Goal: Obtain resource: Download file/media

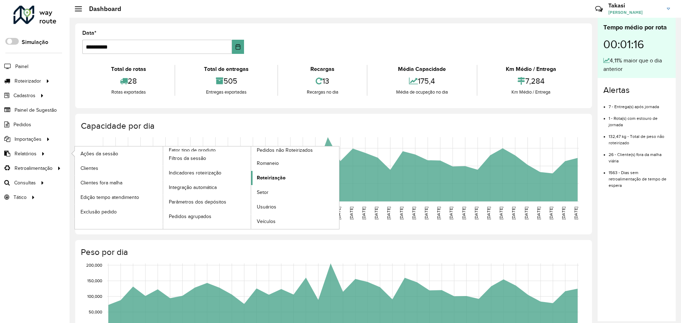
click at [285, 176] on link "Roteirização" at bounding box center [295, 178] width 88 height 14
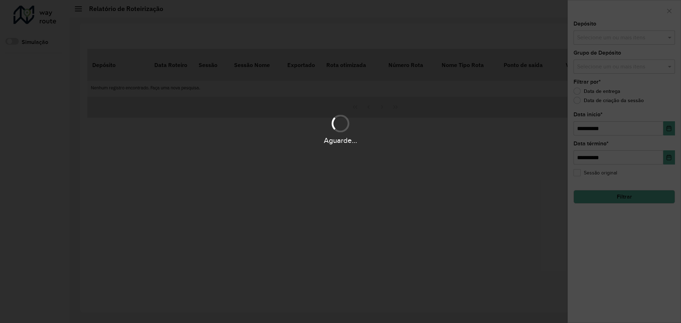
click at [653, 40] on div "Aguarde..." at bounding box center [340, 161] width 681 height 323
click at [669, 36] on div "Aguarde..." at bounding box center [340, 161] width 681 height 323
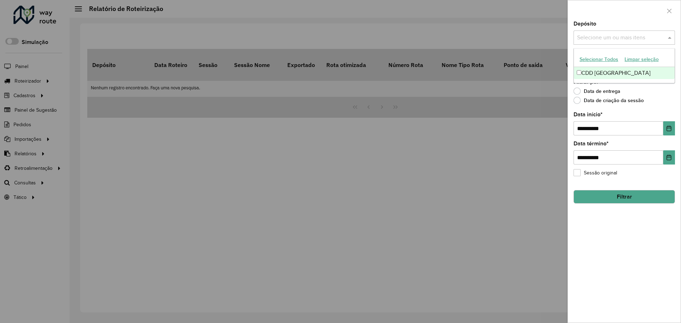
click at [624, 37] on input "text" at bounding box center [620, 38] width 91 height 9
click at [601, 72] on div "CDD [GEOGRAPHIC_DATA]" at bounding box center [624, 73] width 101 height 12
click at [664, 95] on div "Data de entrega" at bounding box center [623, 93] width 101 height 9
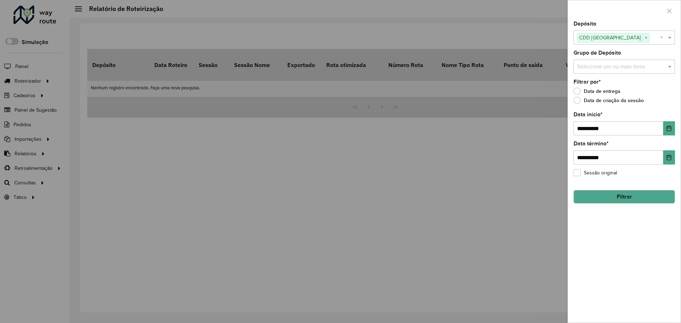
click at [659, 72] on div "Selecione um ou mais itens" at bounding box center [623, 67] width 101 height 14
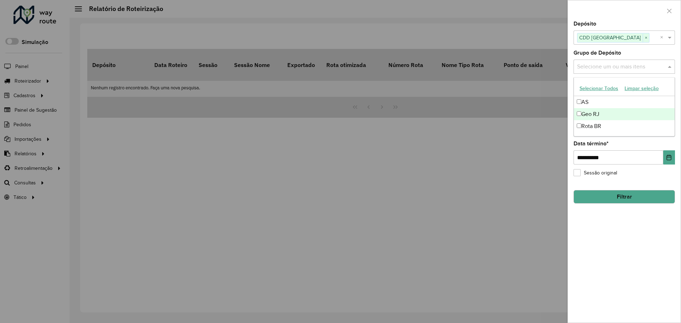
click at [607, 114] on div "Geo RJ" at bounding box center [624, 114] width 101 height 12
click at [619, 238] on div "**********" at bounding box center [624, 171] width 113 height 301
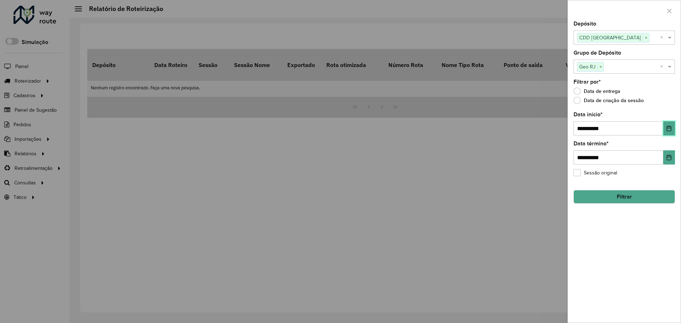
click at [670, 127] on icon "Choose Date" at bounding box center [668, 128] width 5 height 6
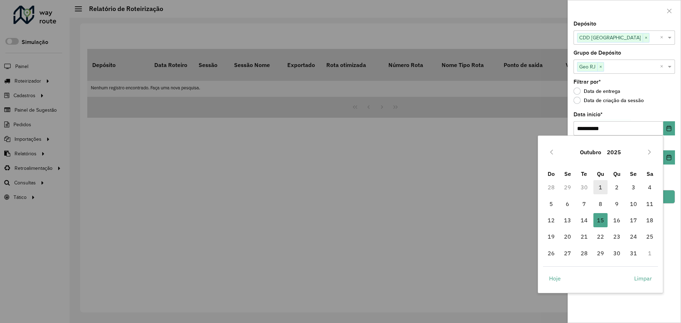
click at [598, 185] on span "1" at bounding box center [600, 187] width 14 height 14
type input "**********"
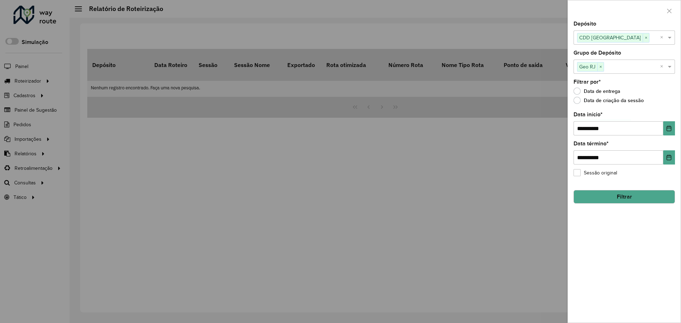
click at [634, 196] on button "Filtrar" at bounding box center [623, 196] width 101 height 13
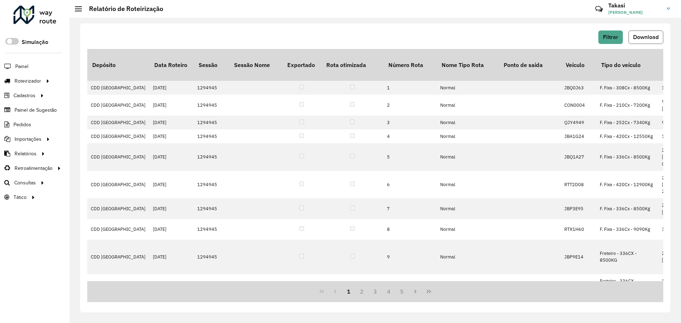
click at [643, 37] on span "Download" at bounding box center [646, 37] width 26 height 6
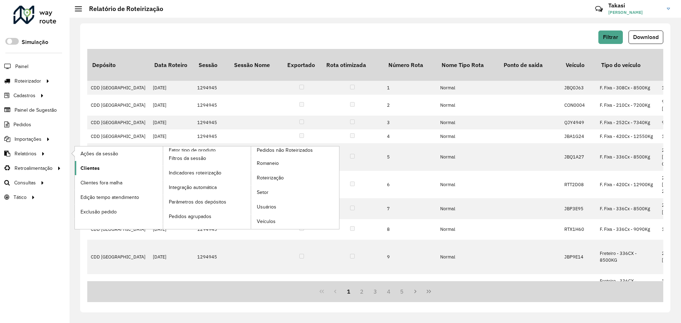
click at [91, 166] on span "Clientes" at bounding box center [89, 167] width 19 height 7
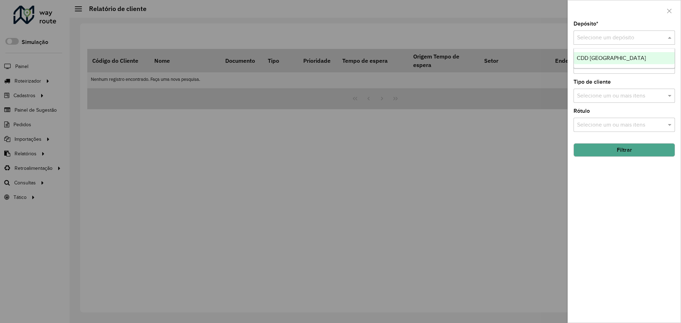
click at [583, 39] on input "text" at bounding box center [617, 38] width 80 height 9
click at [590, 58] on span "CDD [GEOGRAPHIC_DATA]" at bounding box center [610, 58] width 69 height 6
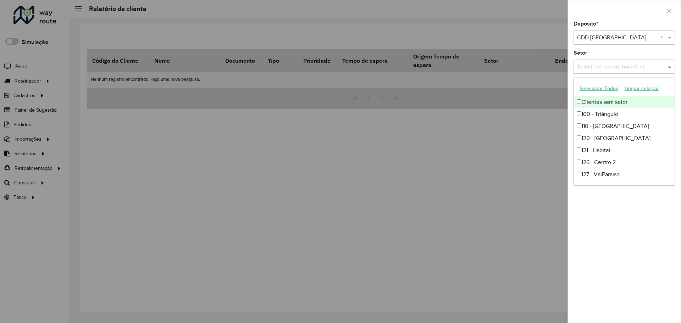
click at [597, 66] on input "text" at bounding box center [620, 67] width 91 height 9
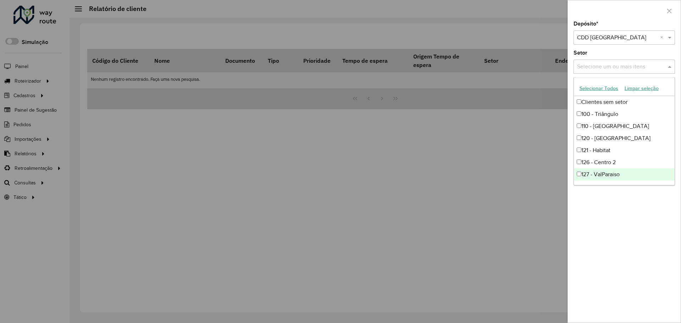
click at [632, 201] on div "Depósito * Selecione um depósito × CDD Petropolis × Setor Selecione um ou mais …" at bounding box center [624, 171] width 113 height 301
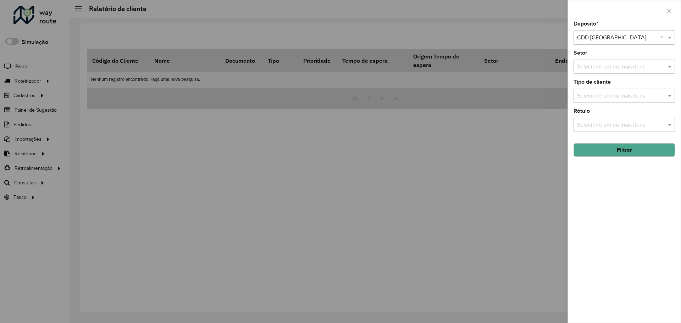
click at [632, 145] on button "Filtrar" at bounding box center [623, 149] width 101 height 13
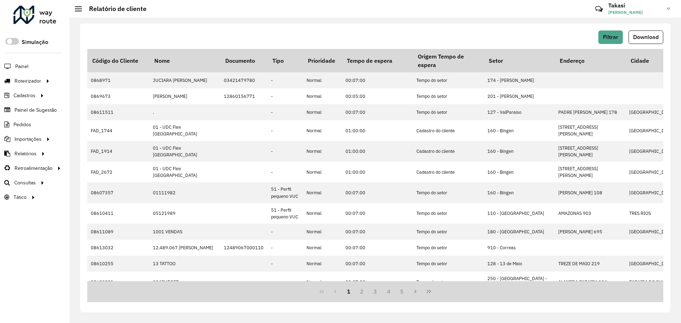
click at [639, 38] on span "Download" at bounding box center [646, 37] width 26 height 6
